Goal: Find specific fact: Find specific fact

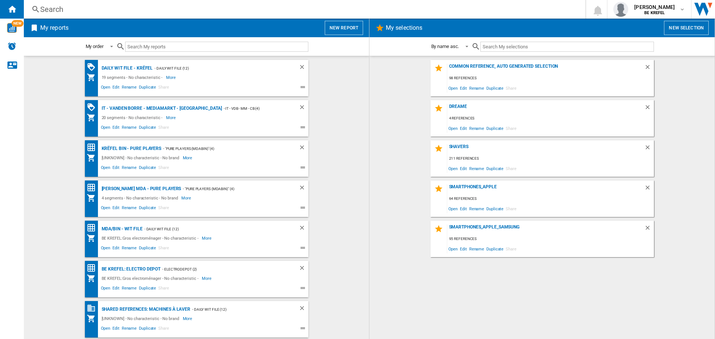
click at [53, 6] on div "Search" at bounding box center [303, 9] width 526 height 10
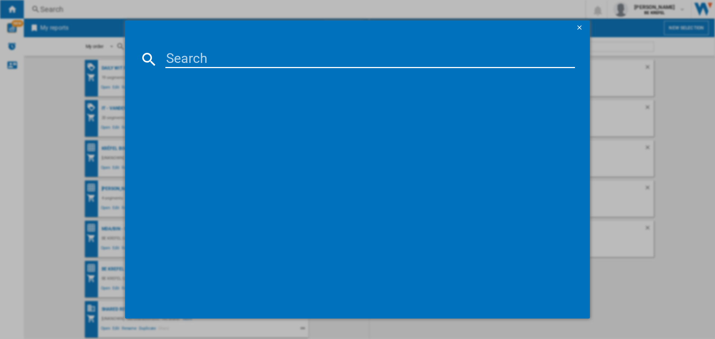
click at [227, 59] on input at bounding box center [369, 59] width 409 height 18
paste input "41011888"
type input "41011888"
click at [252, 100] on div "MEDION ERAZER BEAST 18 X1 MD62746 NOIR" at bounding box center [360, 107] width 427 height 16
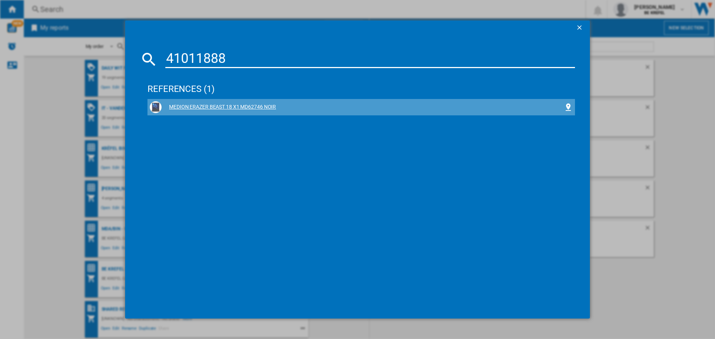
click at [267, 106] on div "MEDION ERAZER BEAST 18 X1 MD62746 NOIR" at bounding box center [363, 106] width 402 height 7
